Goal: Book appointment/travel/reservation

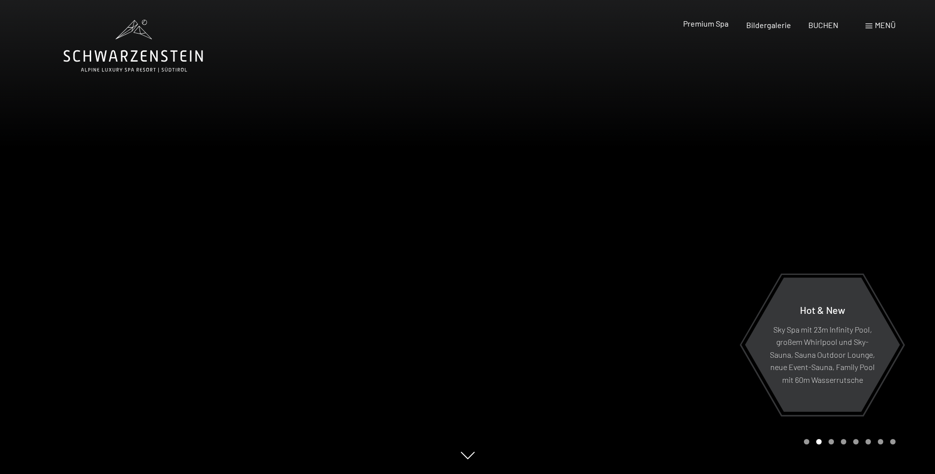
click at [718, 25] on span "Premium Spa" at bounding box center [705, 23] width 45 height 9
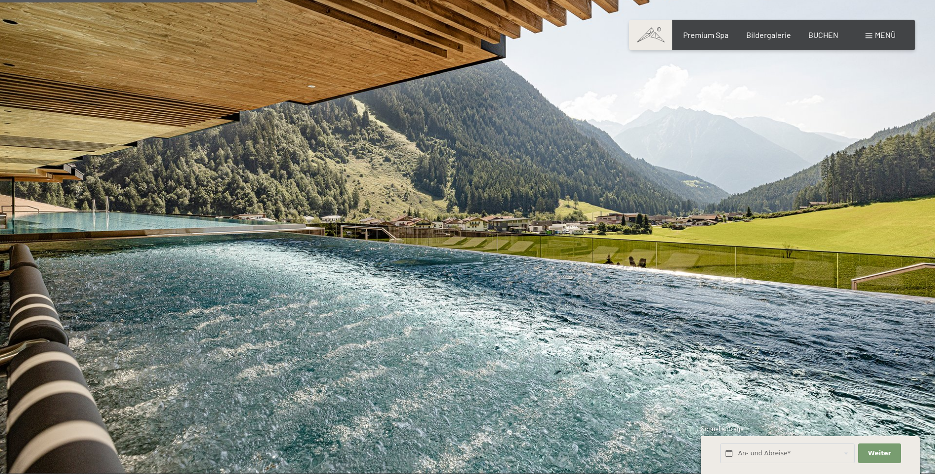
scroll to position [2020, 0]
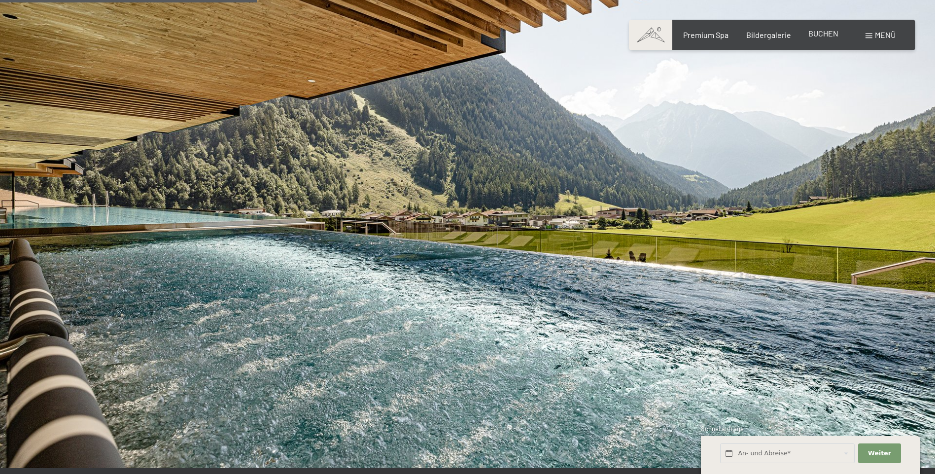
click at [823, 36] on span "BUCHEN" at bounding box center [823, 33] width 30 height 9
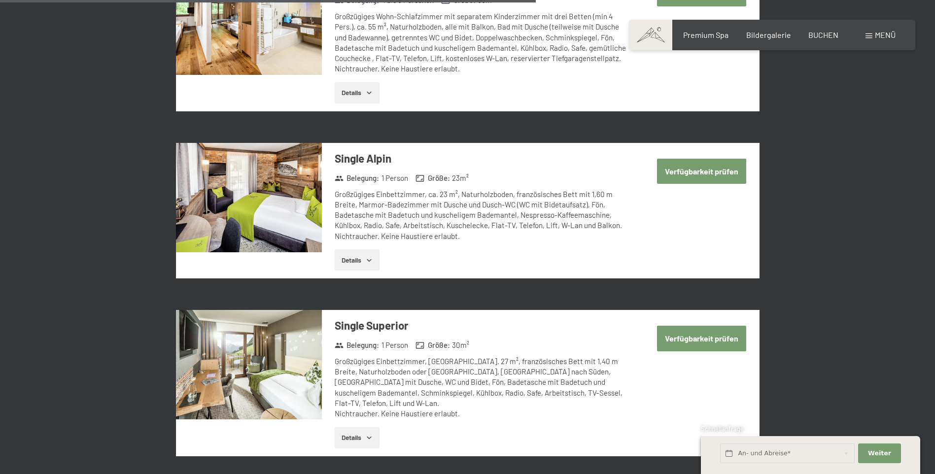
scroll to position [1922, 0]
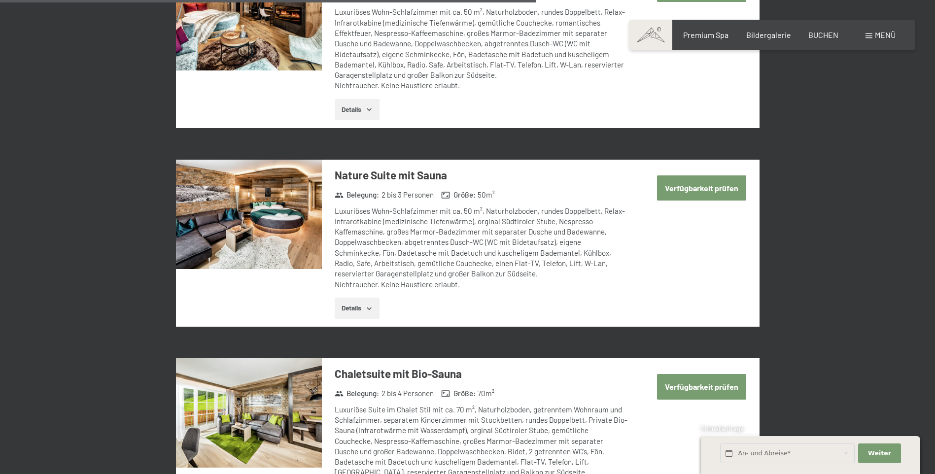
click at [652, 39] on span at bounding box center [650, 35] width 43 height 31
